Goal: Navigation & Orientation: Understand site structure

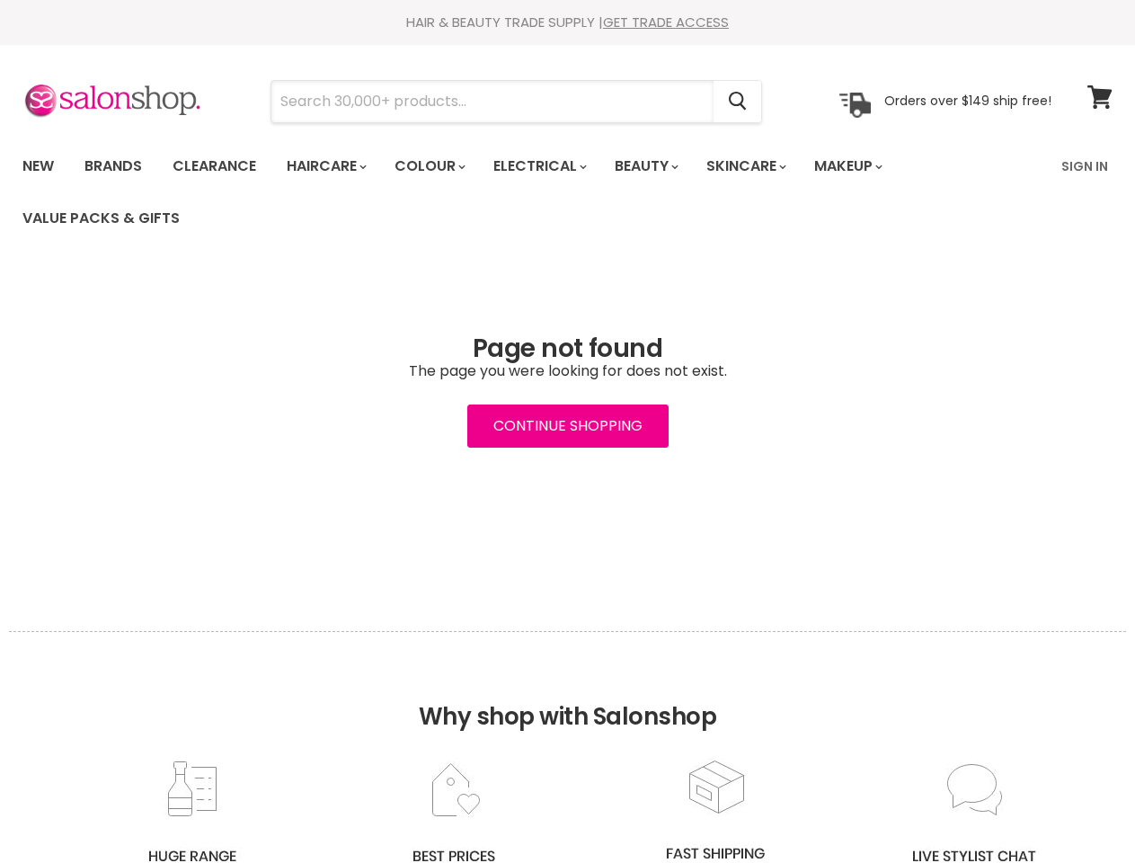
click at [493, 102] on input "Search" at bounding box center [492, 101] width 442 height 41
click at [739, 102] on icon "Search" at bounding box center [738, 101] width 18 height 19
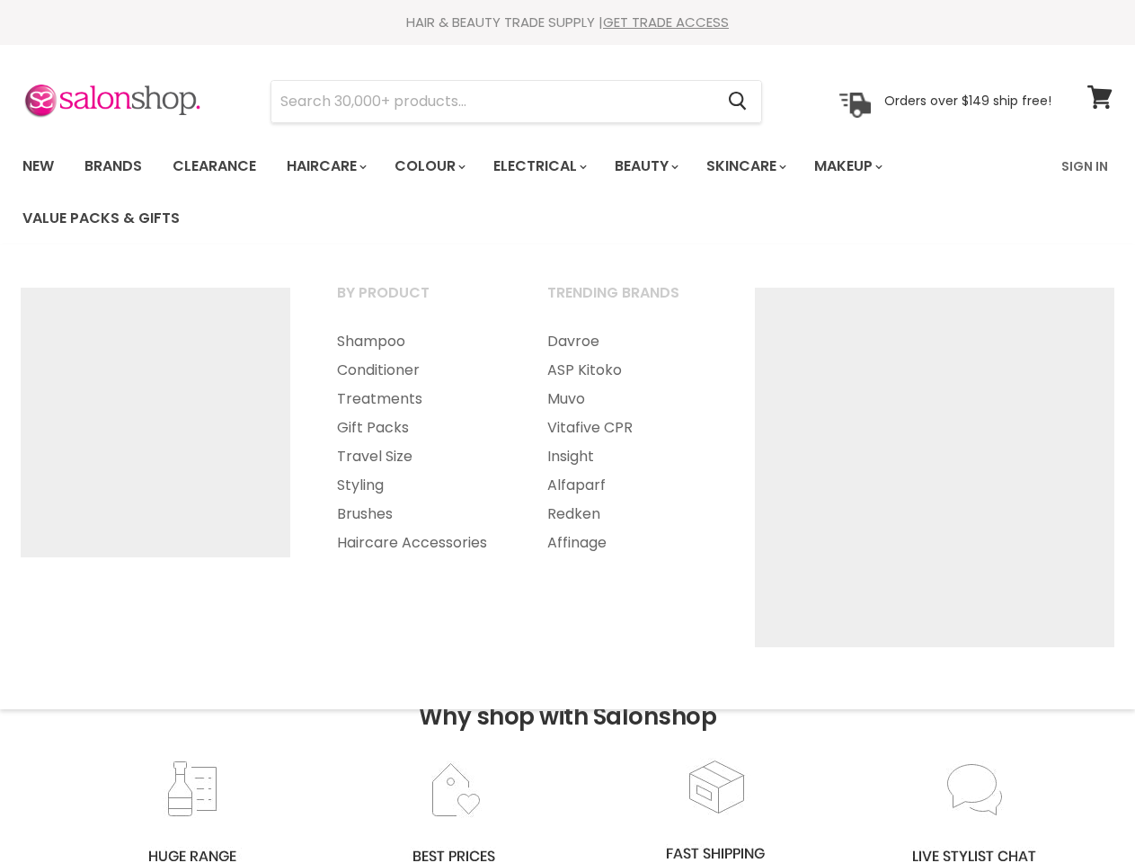
click at [332, 166] on link "Haircare" at bounding box center [325, 166] width 104 height 38
click at [439, 166] on link "Colour" at bounding box center [428, 166] width 95 height 38
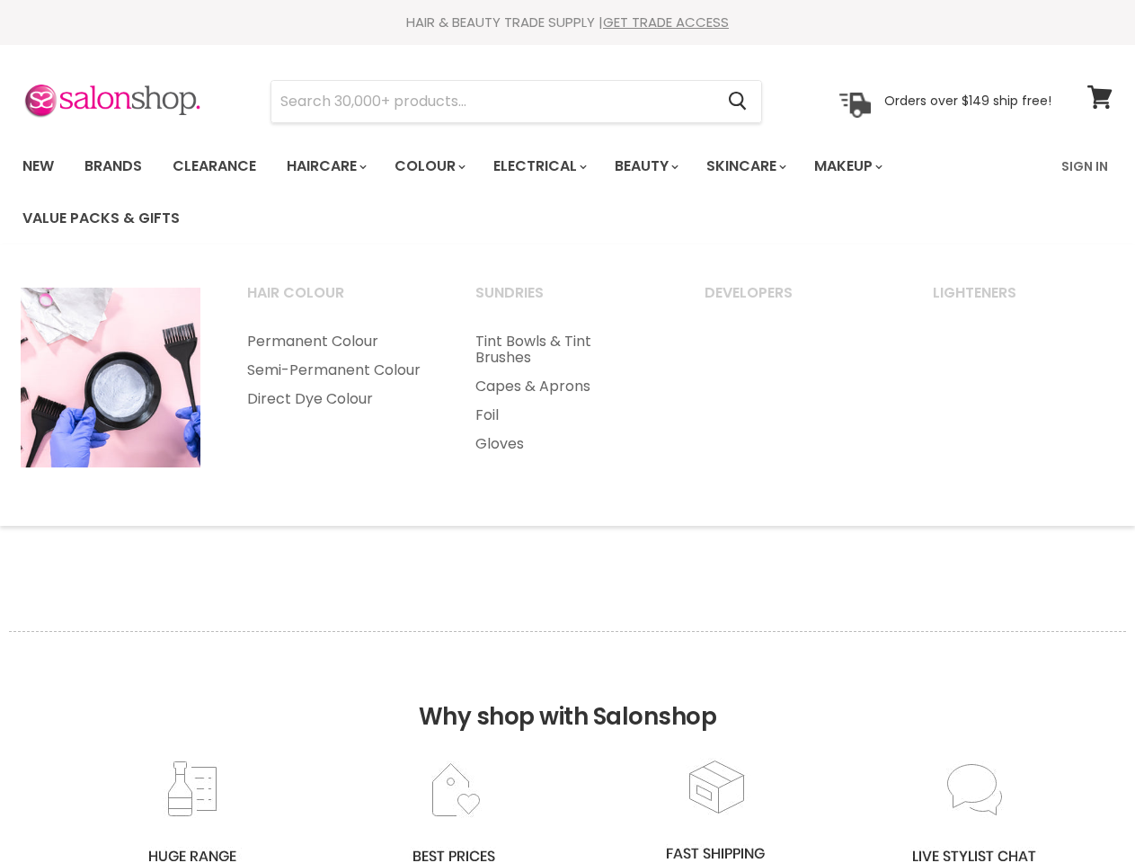
click at [552, 166] on link "Electrical" at bounding box center [539, 166] width 118 height 38
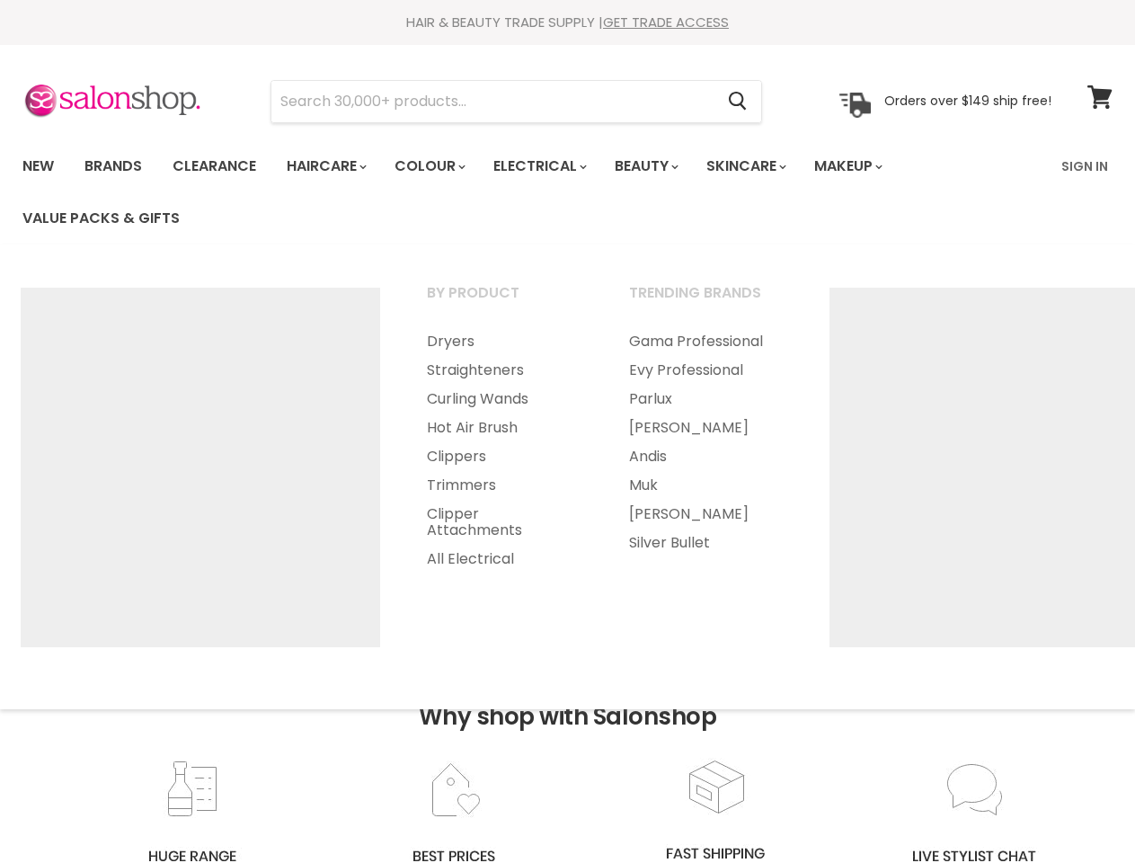
click at [661, 166] on link "Beauty" at bounding box center [645, 166] width 88 height 38
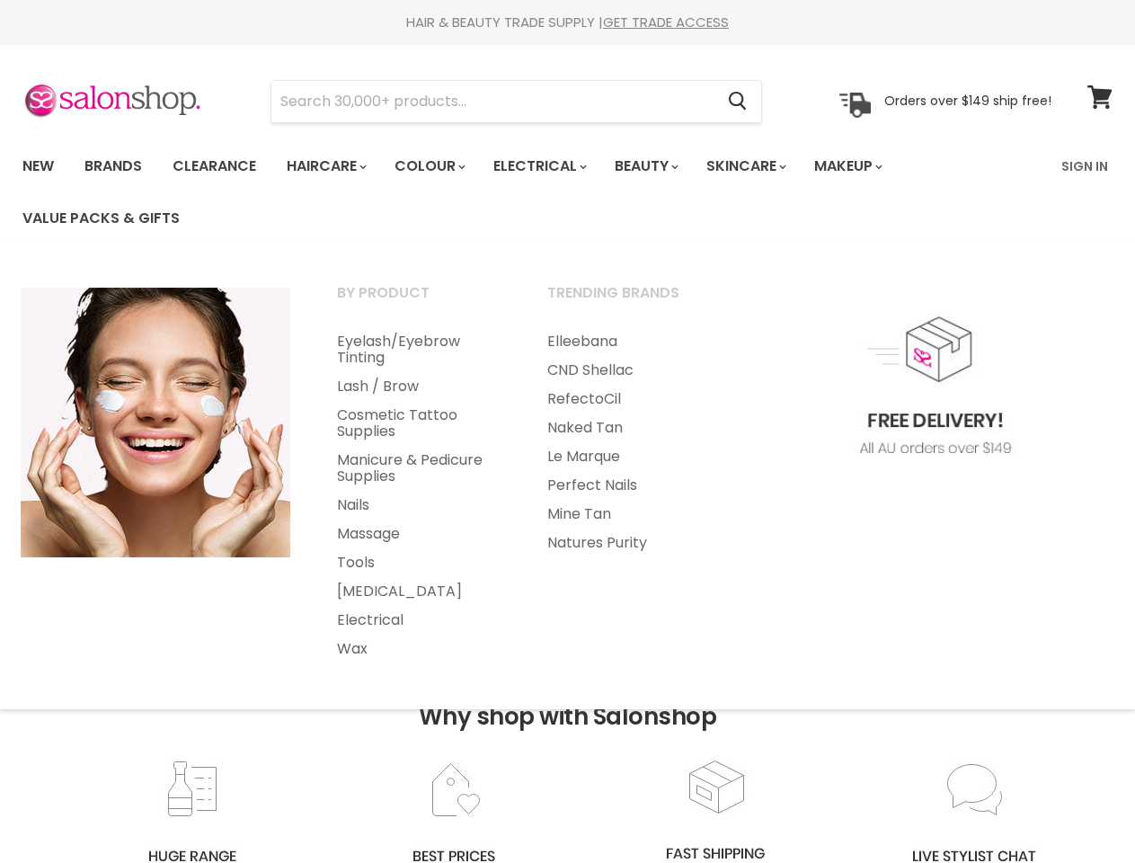
click at [766, 166] on link "Skincare" at bounding box center [745, 166] width 104 height 38
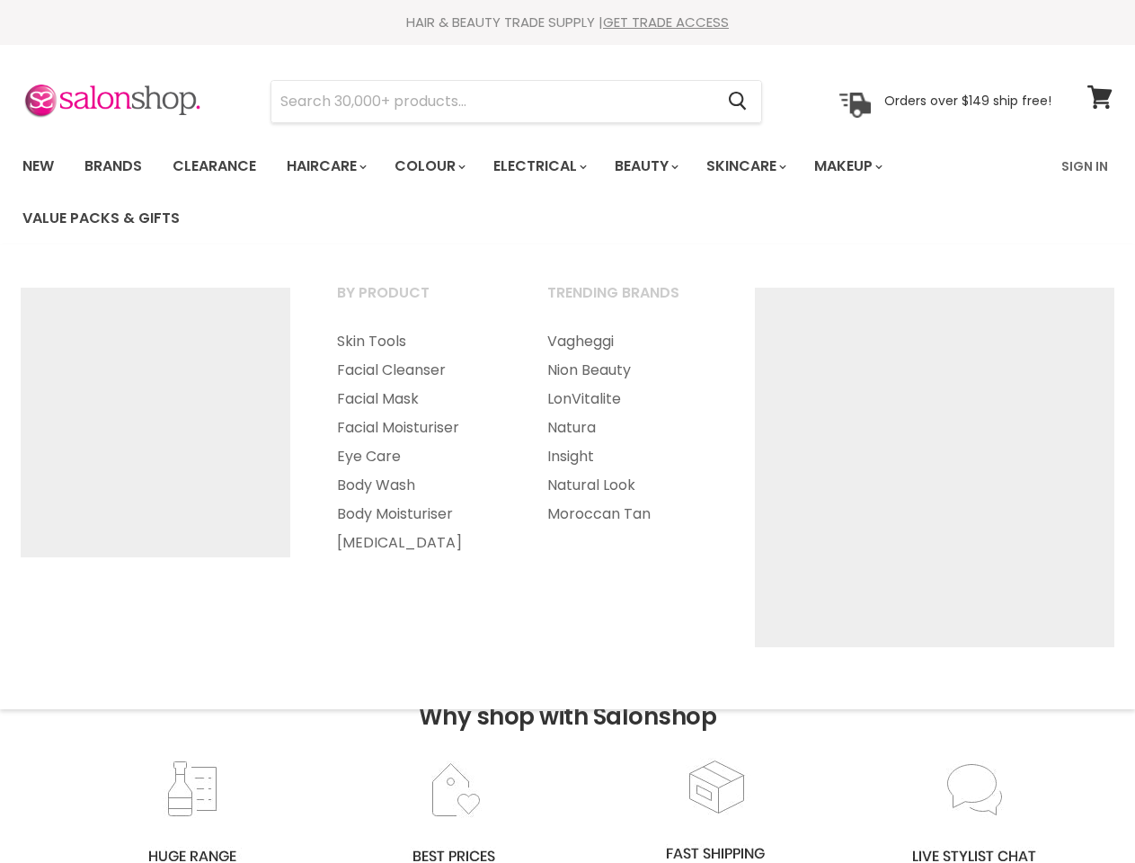
click at [873, 166] on link "Makeup" at bounding box center [847, 166] width 93 height 38
click at [567, 747] on h2 "Why shop with Salonshop" at bounding box center [567, 694] width 1117 height 127
